Goal: Information Seeking & Learning: Learn about a topic

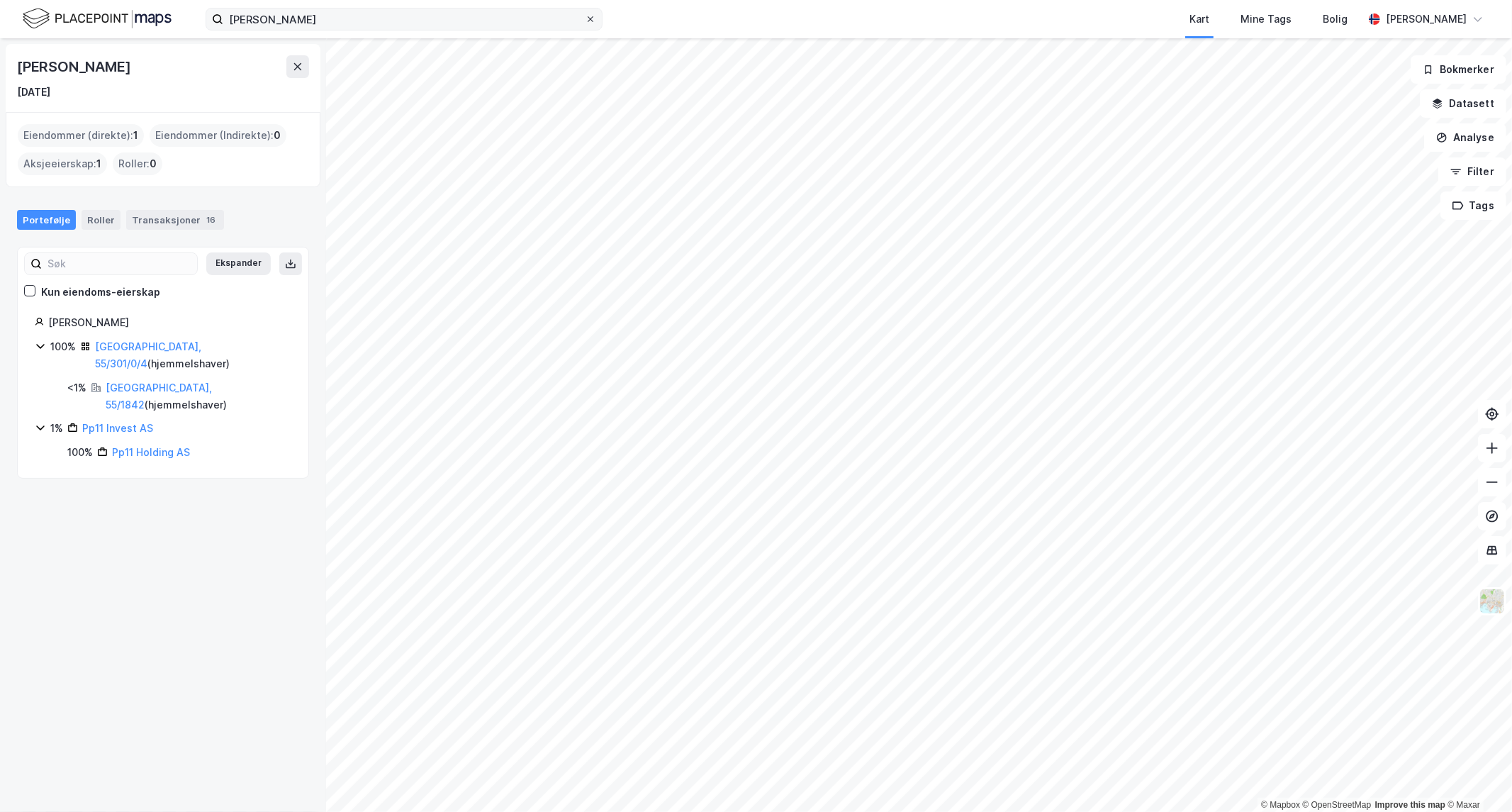
click at [588, 19] on icon at bounding box center [591, 19] width 8 height 8
click at [585, 19] on input "[PERSON_NAME]" at bounding box center [404, 19] width 362 height 21
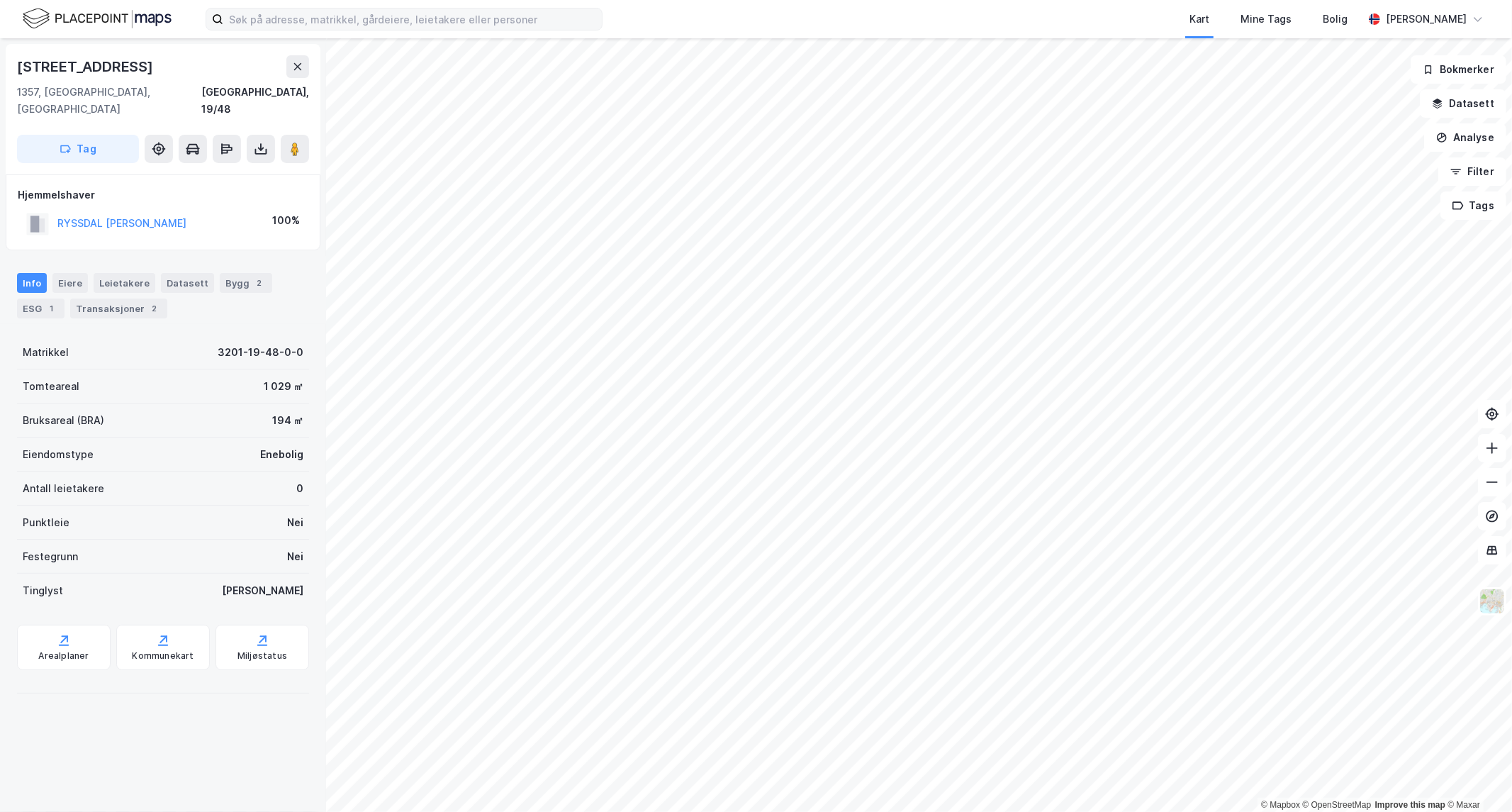
click at [548, 811] on html "Kart Mine Tags Bolig [PERSON_NAME] © Mapbox © OpenStreetMap Improve this map © …" at bounding box center [756, 406] width 1512 height 812
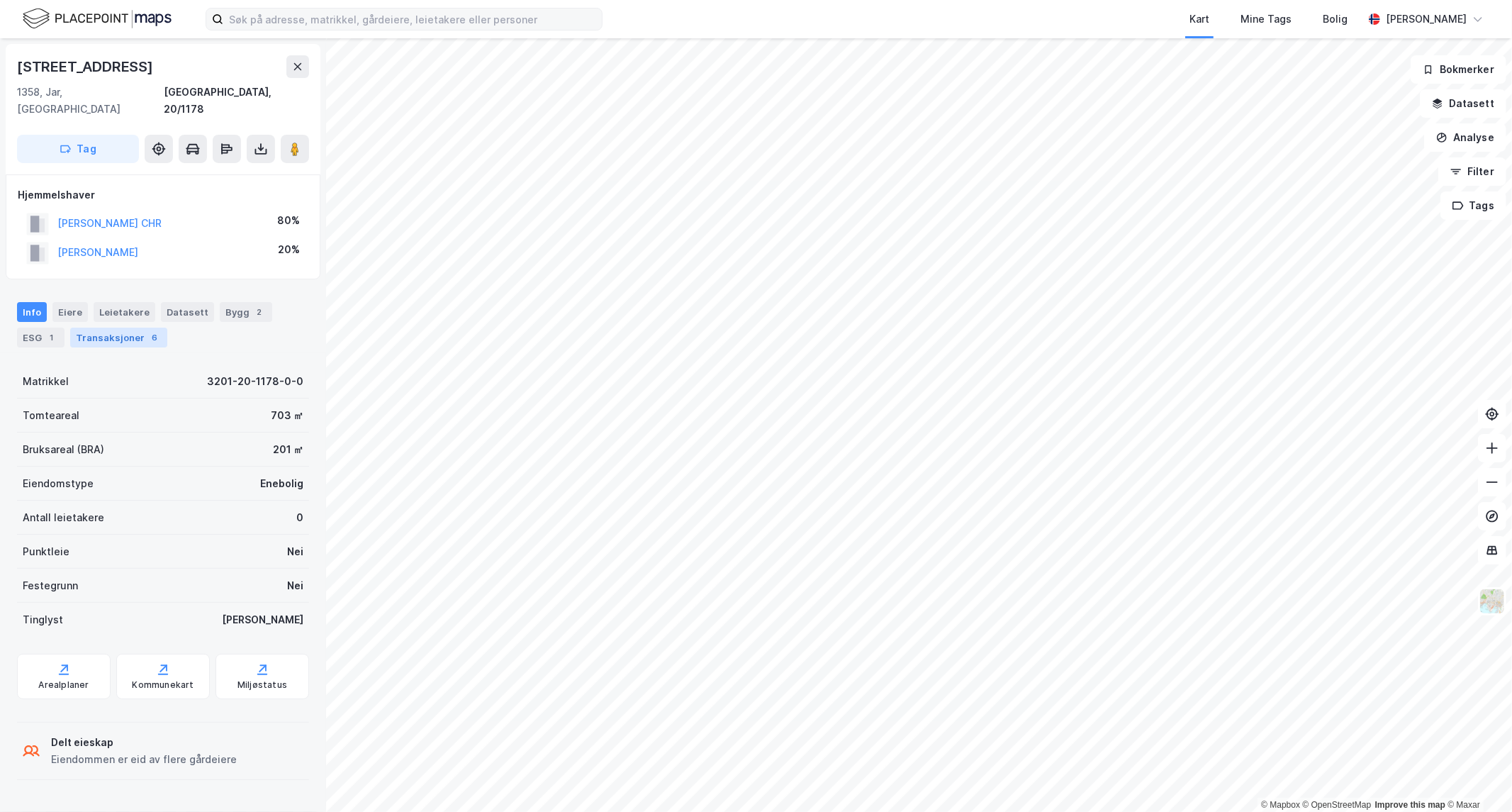
click at [103, 328] on div "Transaksjoner 6" at bounding box center [118, 338] width 97 height 20
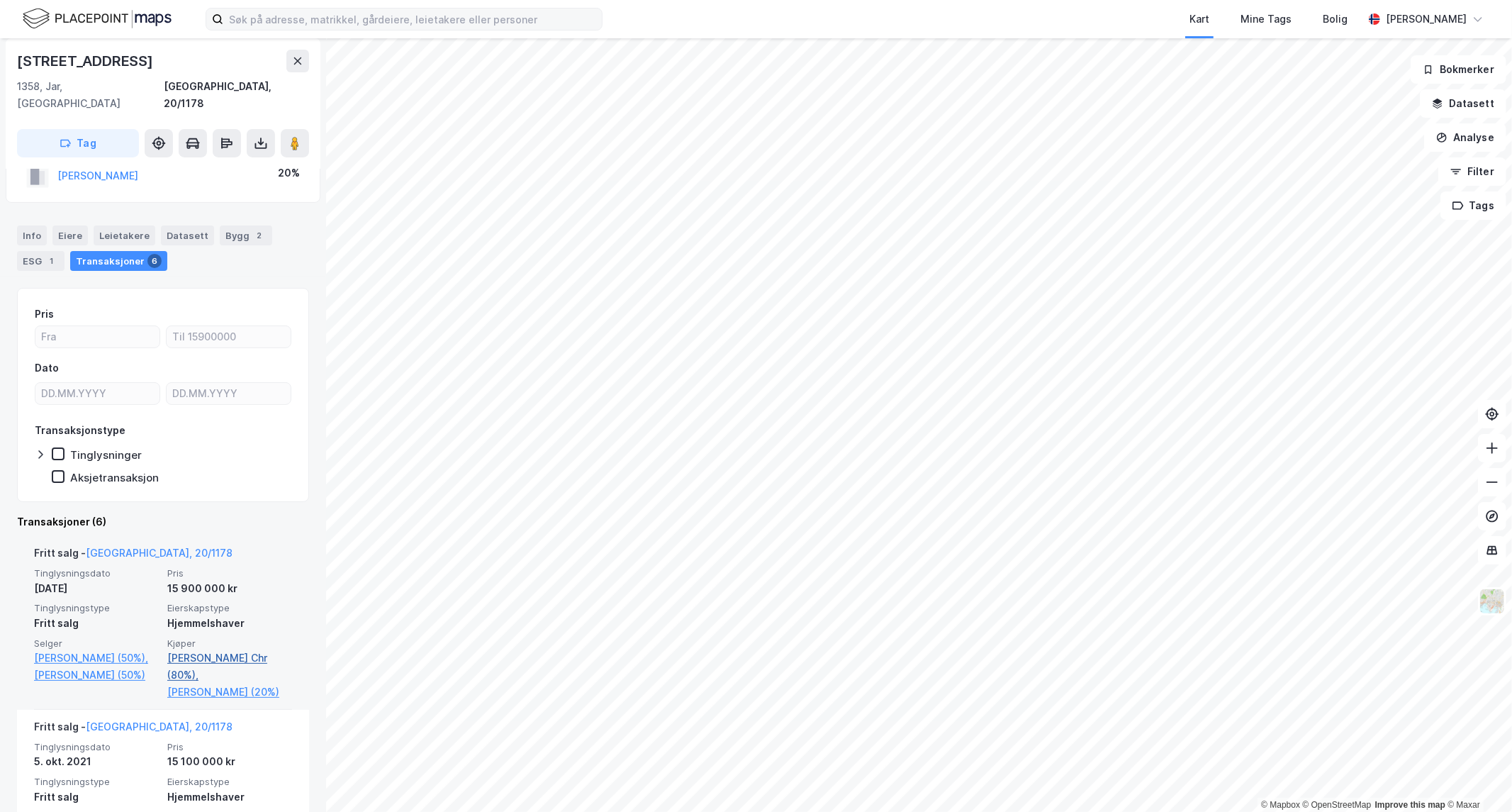
scroll to position [78, 0]
click at [216, 648] on link "[PERSON_NAME] Chr (80%)," at bounding box center [230, 665] width 125 height 34
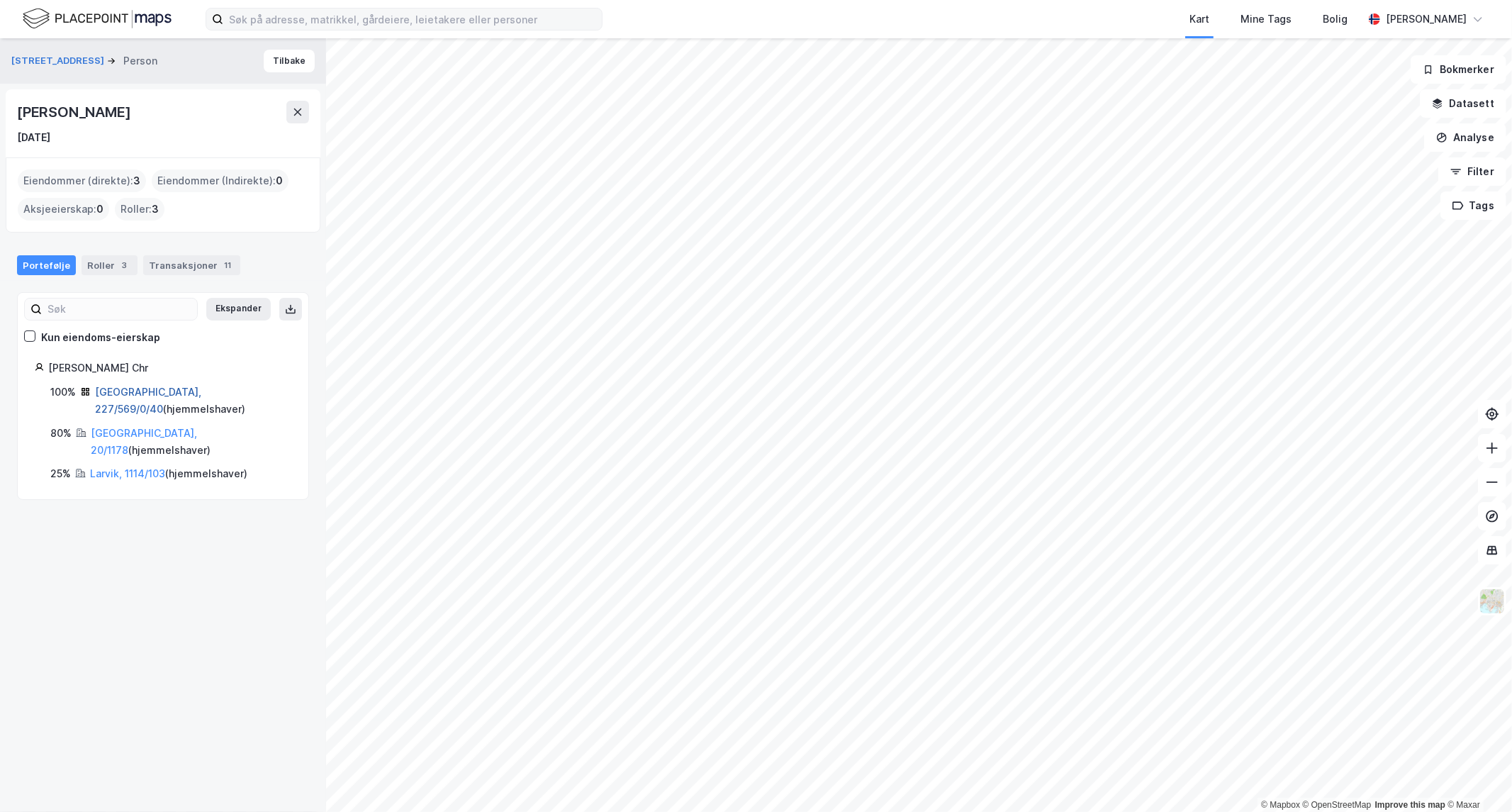
click at [118, 391] on link "[GEOGRAPHIC_DATA], 227/569/0/40" at bounding box center [148, 400] width 106 height 29
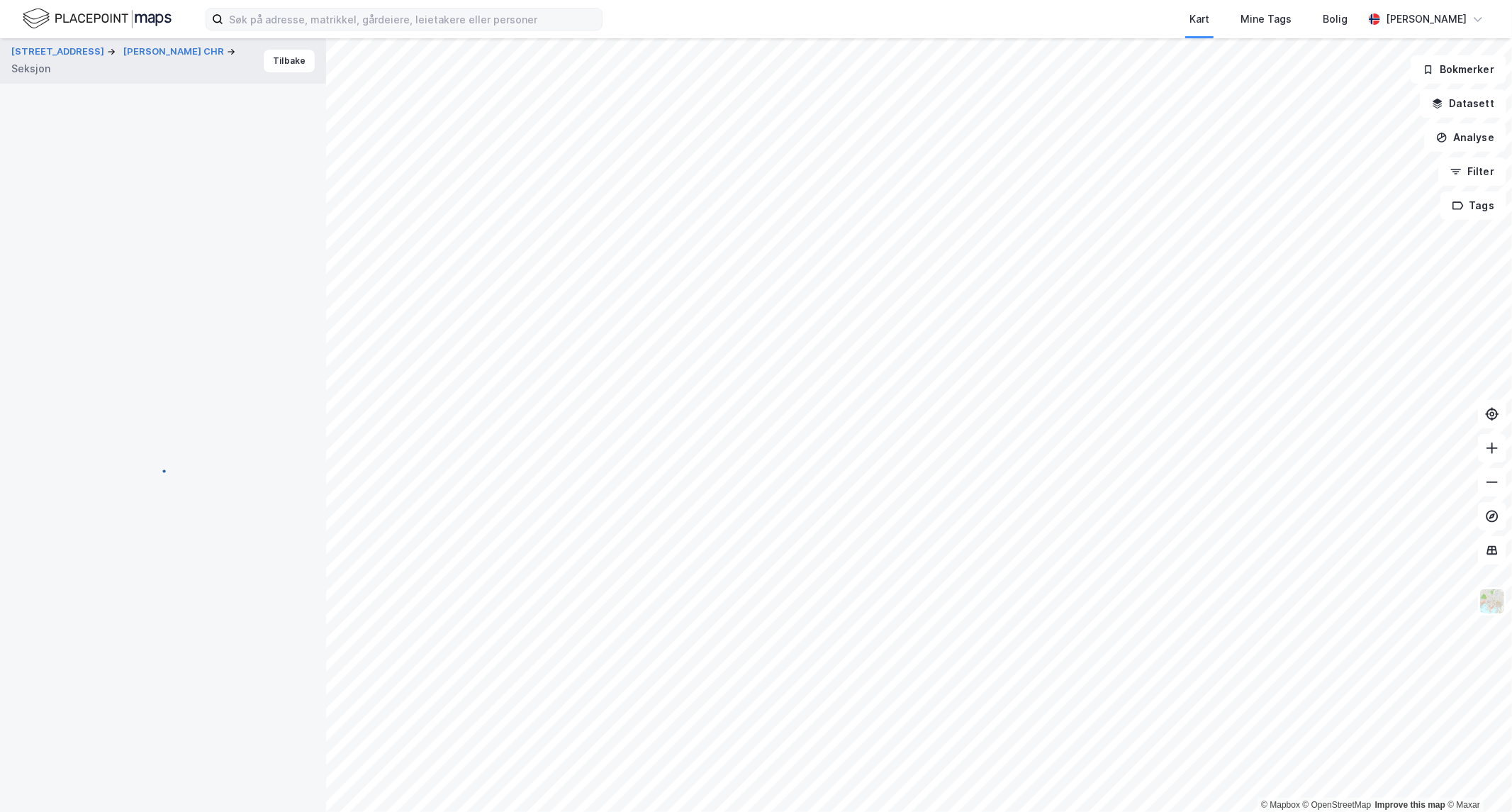
scroll to position [76, 0]
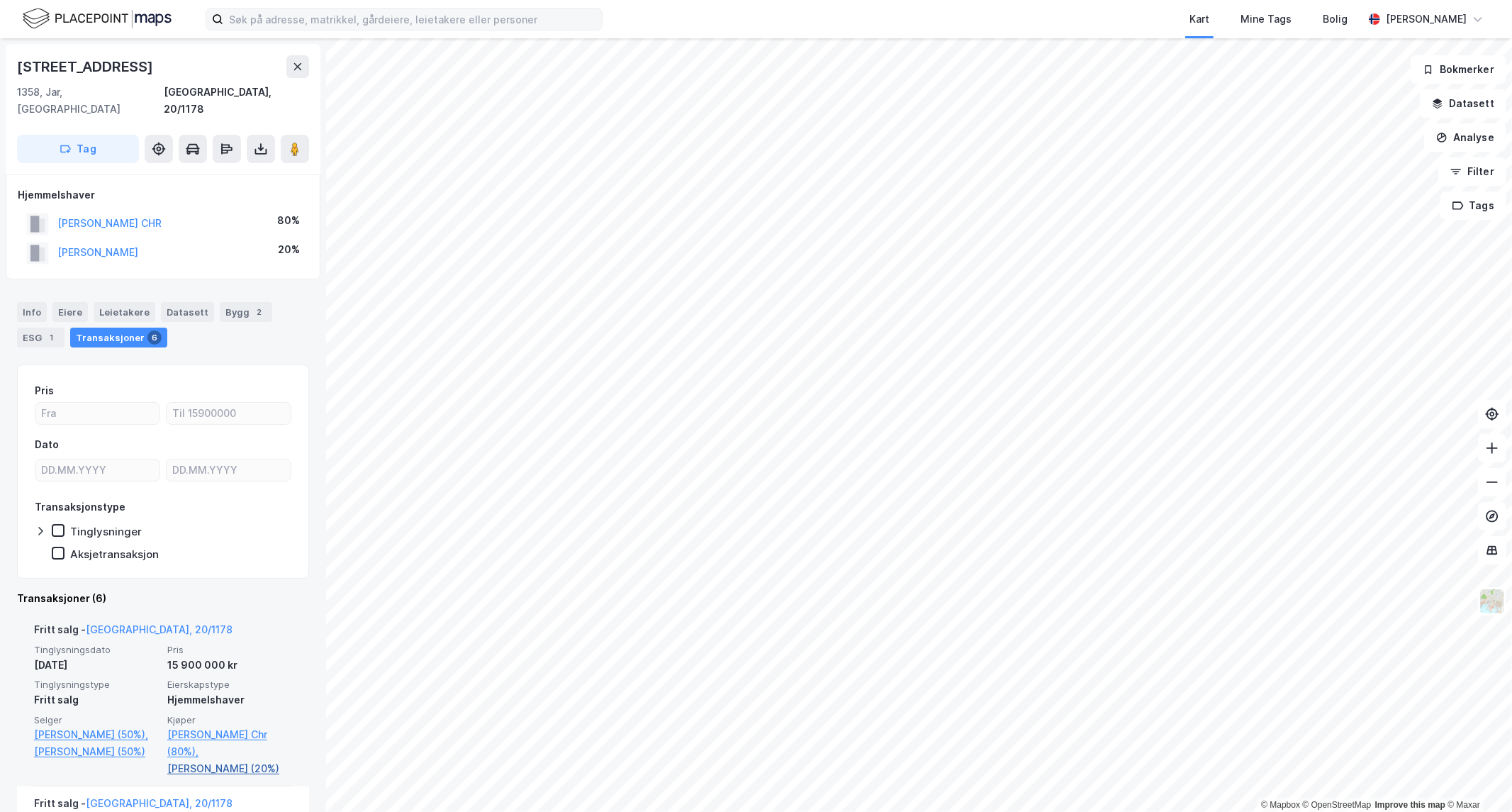
click at [234, 761] on link "[PERSON_NAME] (20%)" at bounding box center [230, 769] width 125 height 17
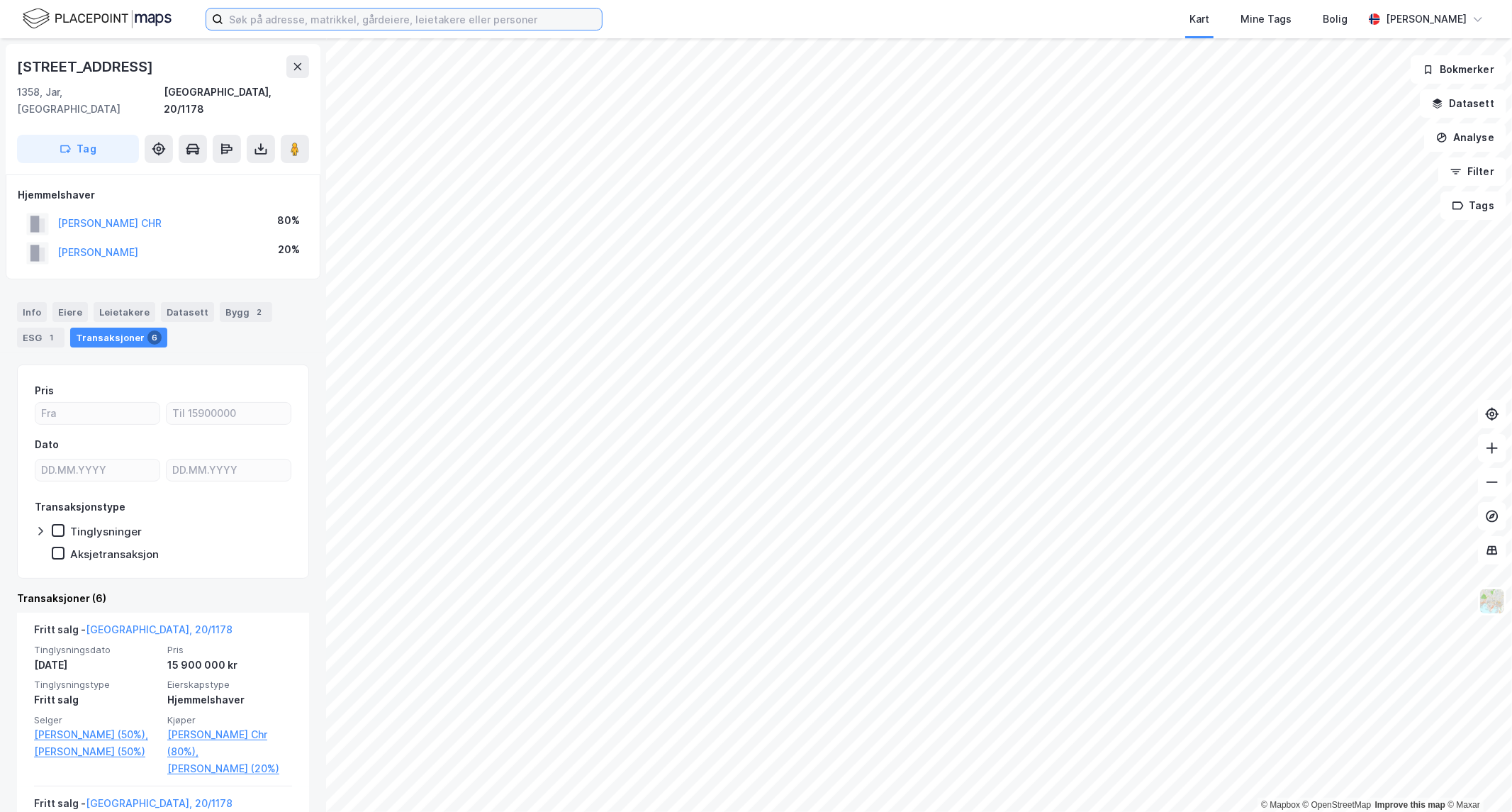
click at [306, 25] on input at bounding box center [413, 19] width 379 height 21
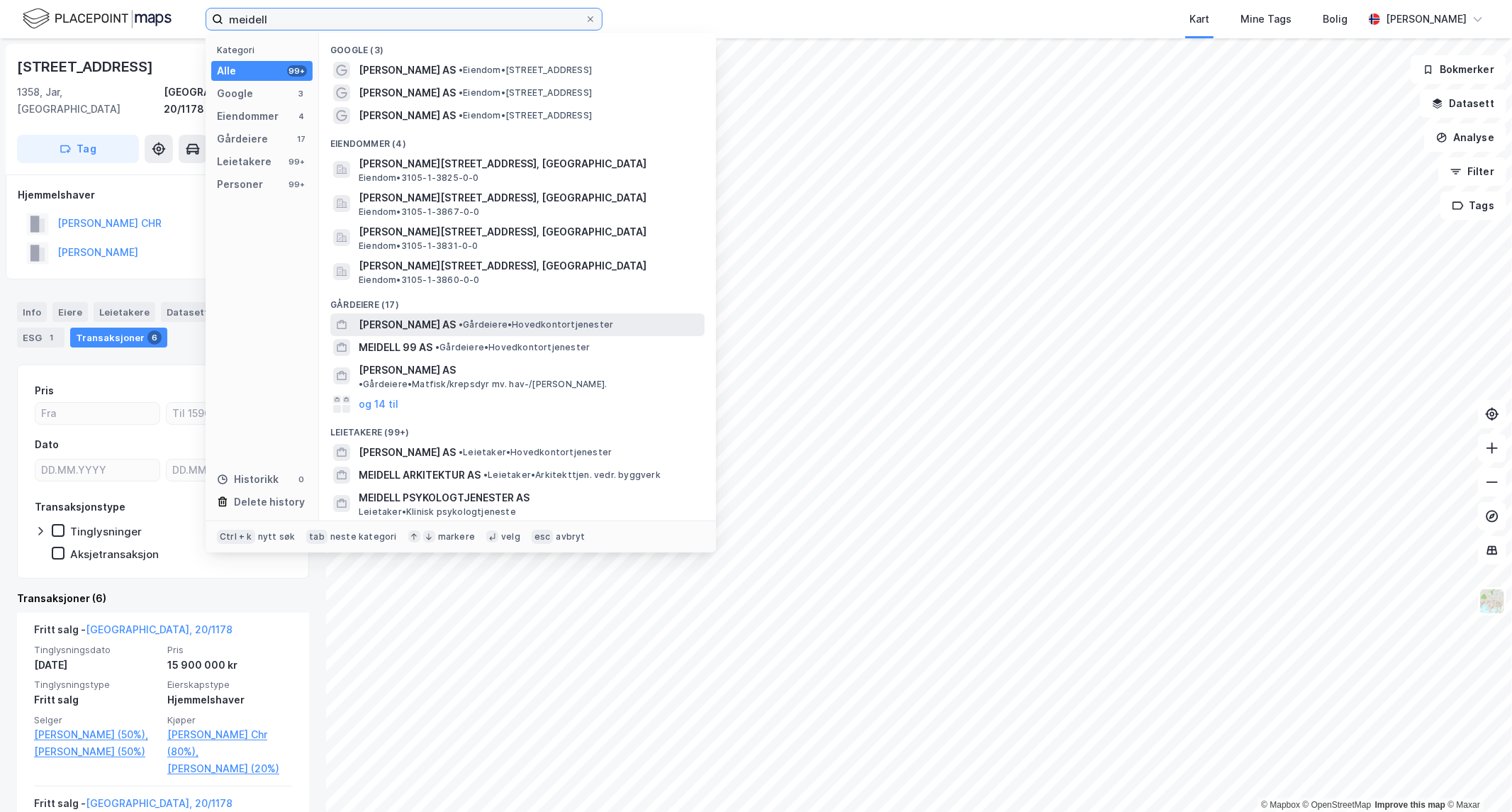
type input "meidell"
click at [464, 321] on span "• Gårdeiere • Hovedkontortjenester" at bounding box center [536, 324] width 154 height 11
